Goal: Obtain resource: Obtain resource

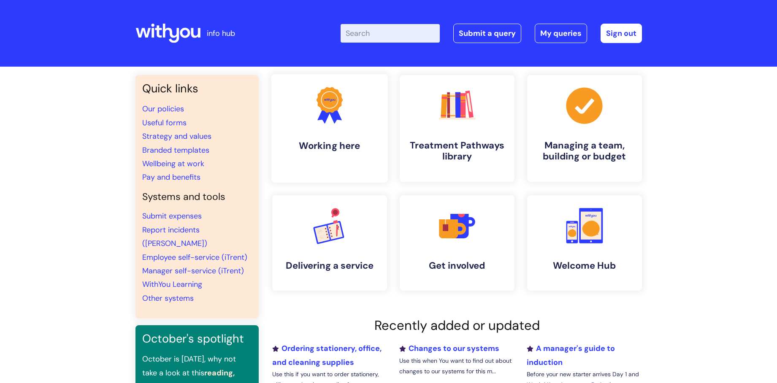
click at [307, 135] on link ".cls-1{fill:#f89b22;}.cls-1,.cls-2,.cls-3{stroke-width:0px;}.cls-2{fill:#2d3cff…" at bounding box center [329, 128] width 116 height 108
click at [602, 136] on link ".cls-1{fill:#a53144;stroke-width:0px;} Managing a team, building or budget" at bounding box center [584, 128] width 116 height 108
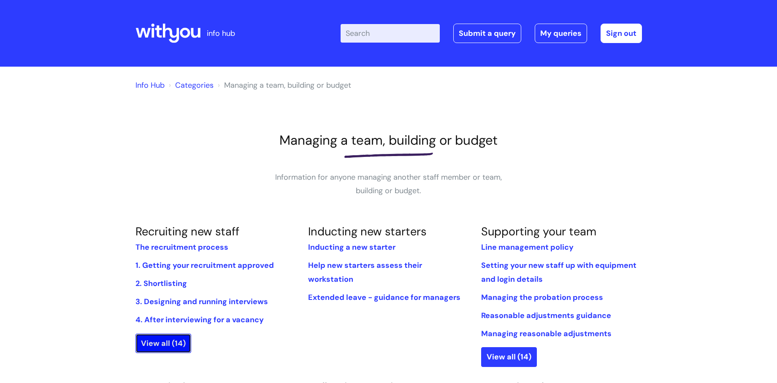
click at [154, 349] on link "View all (14)" at bounding box center [163, 343] width 56 height 19
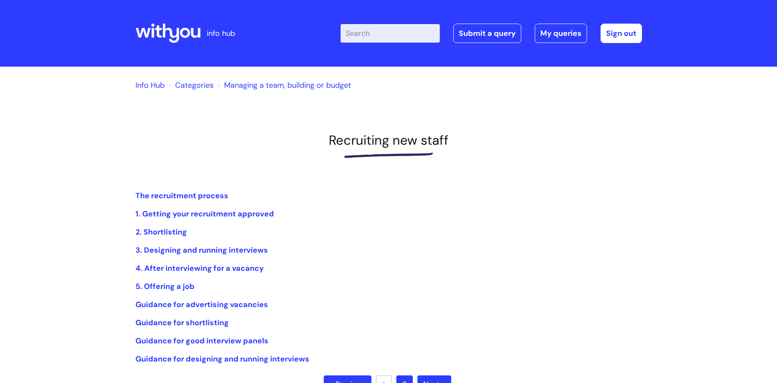
click at [377, 11] on div "Enter your search term here... Search Submit a query My queries Welcome Vicki C…" at bounding box center [451, 33] width 381 height 50
click at [375, 33] on input "Enter your search term here..." at bounding box center [389, 33] width 99 height 19
type input "Employee change form"
click button "Search" at bounding box center [0, 0] width 0 height 0
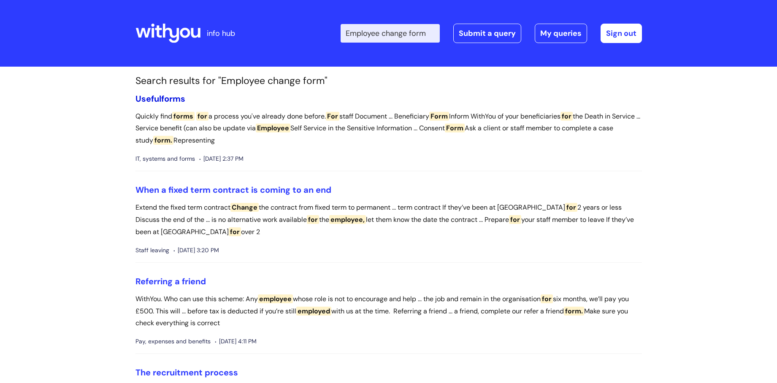
click at [146, 102] on link "Useful forms" at bounding box center [160, 98] width 50 height 11
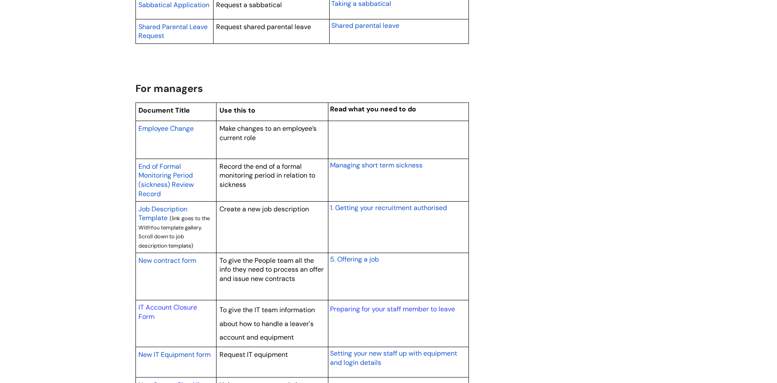
scroll to position [675, 0]
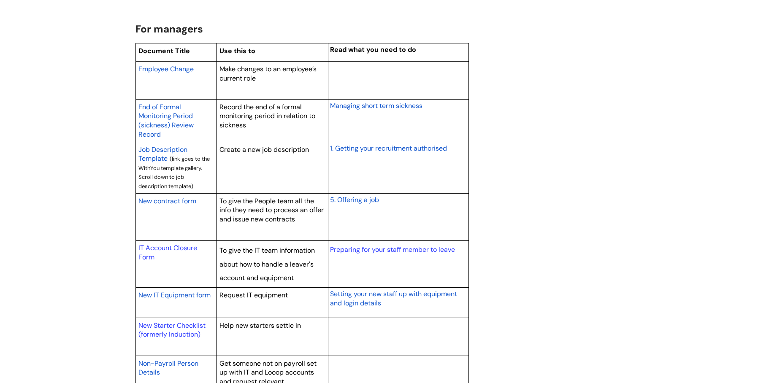
click at [175, 67] on span "Employee Change" at bounding box center [165, 69] width 55 height 9
